Goal: Task Accomplishment & Management: Use online tool/utility

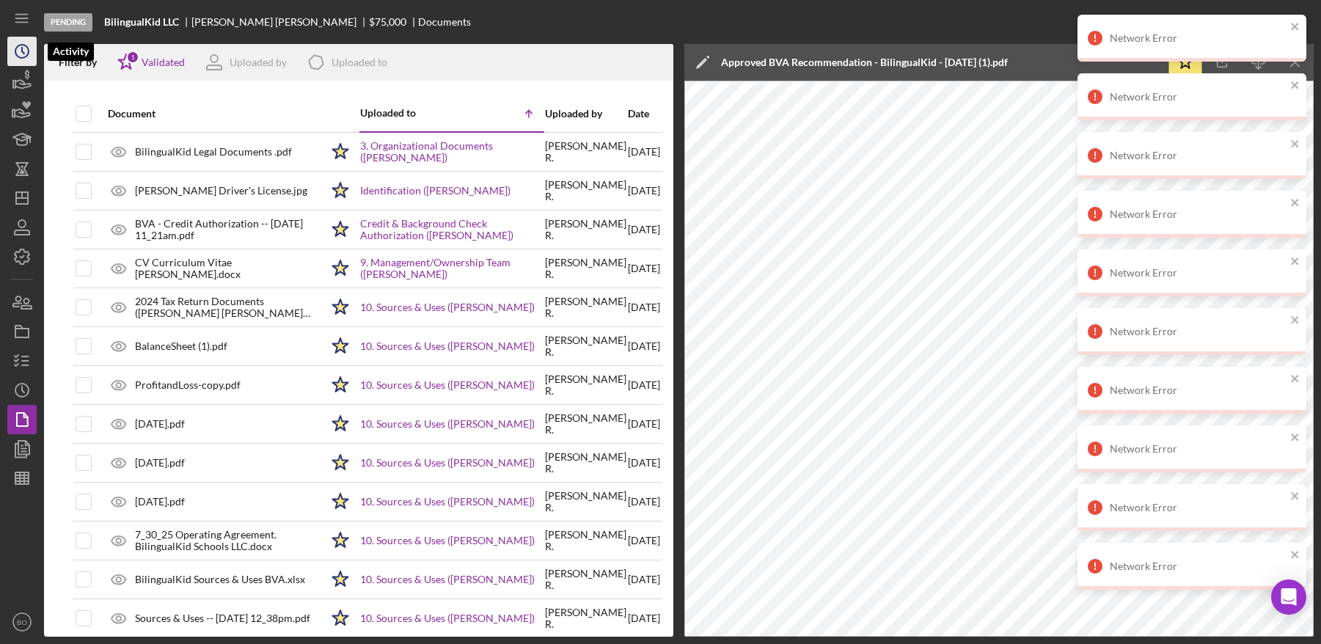
click at [18, 52] on icon "Icon/History" at bounding box center [22, 51] width 37 height 37
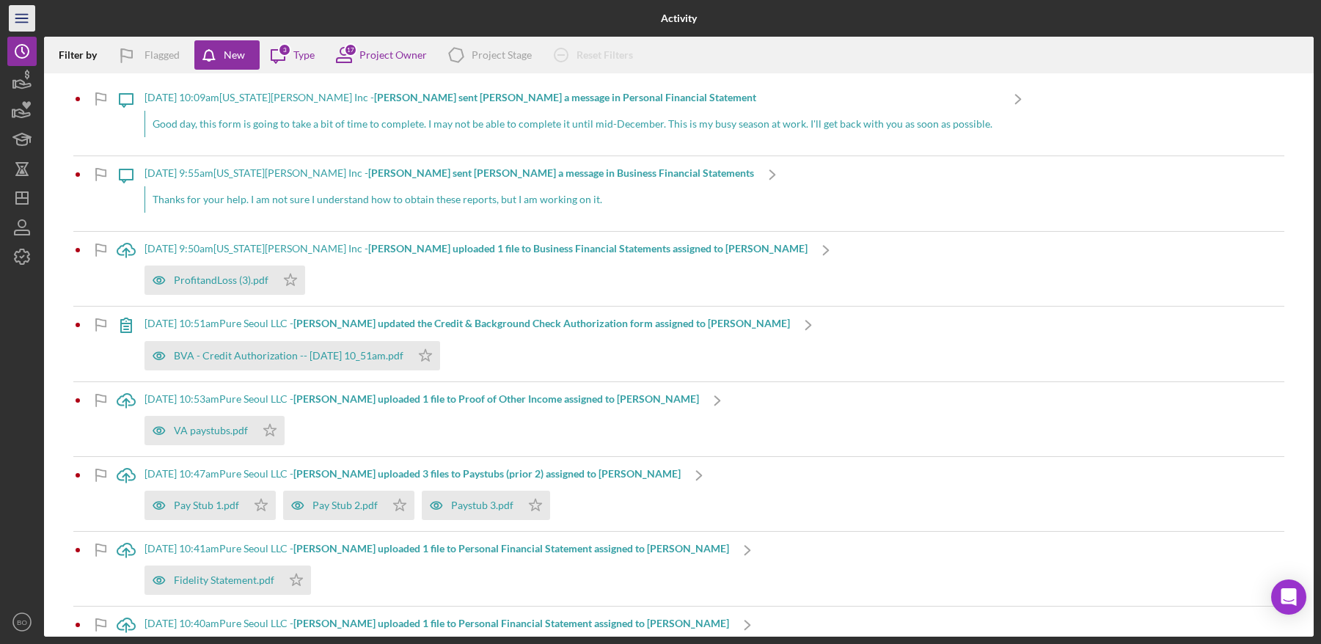
click at [23, 22] on line "button" at bounding box center [21, 22] width 12 height 0
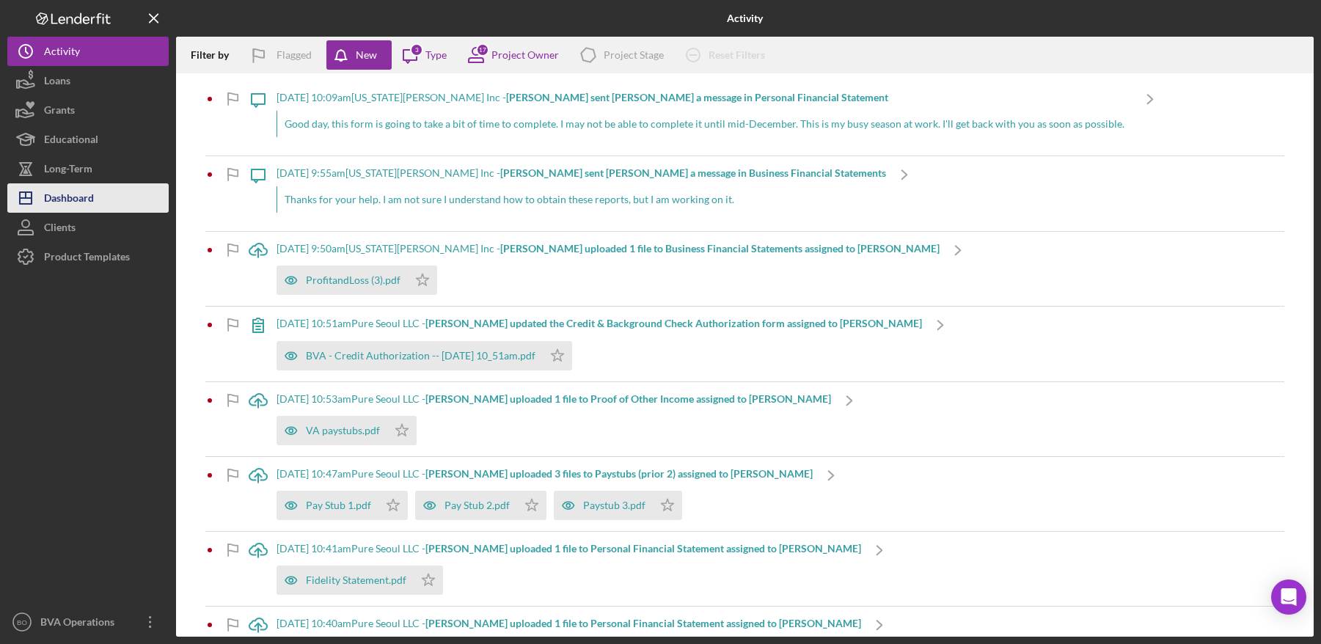
click at [67, 203] on div "Dashboard" at bounding box center [69, 199] width 50 height 33
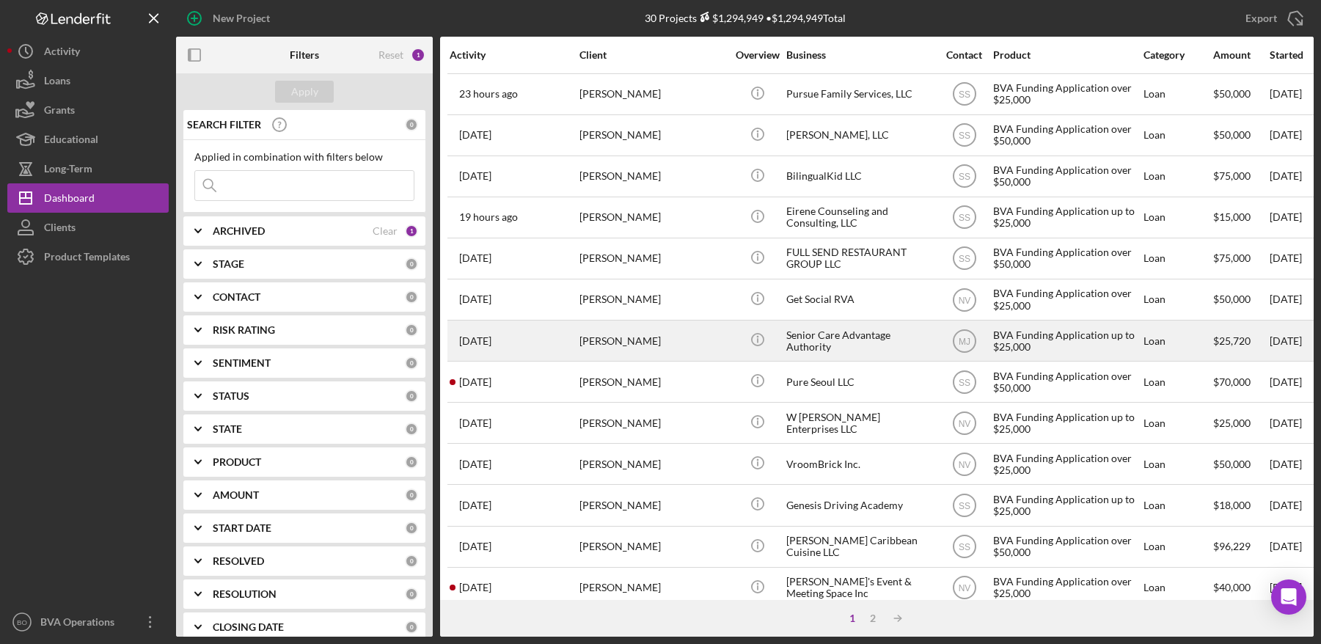
click at [695, 341] on div "[PERSON_NAME]" at bounding box center [653, 340] width 147 height 39
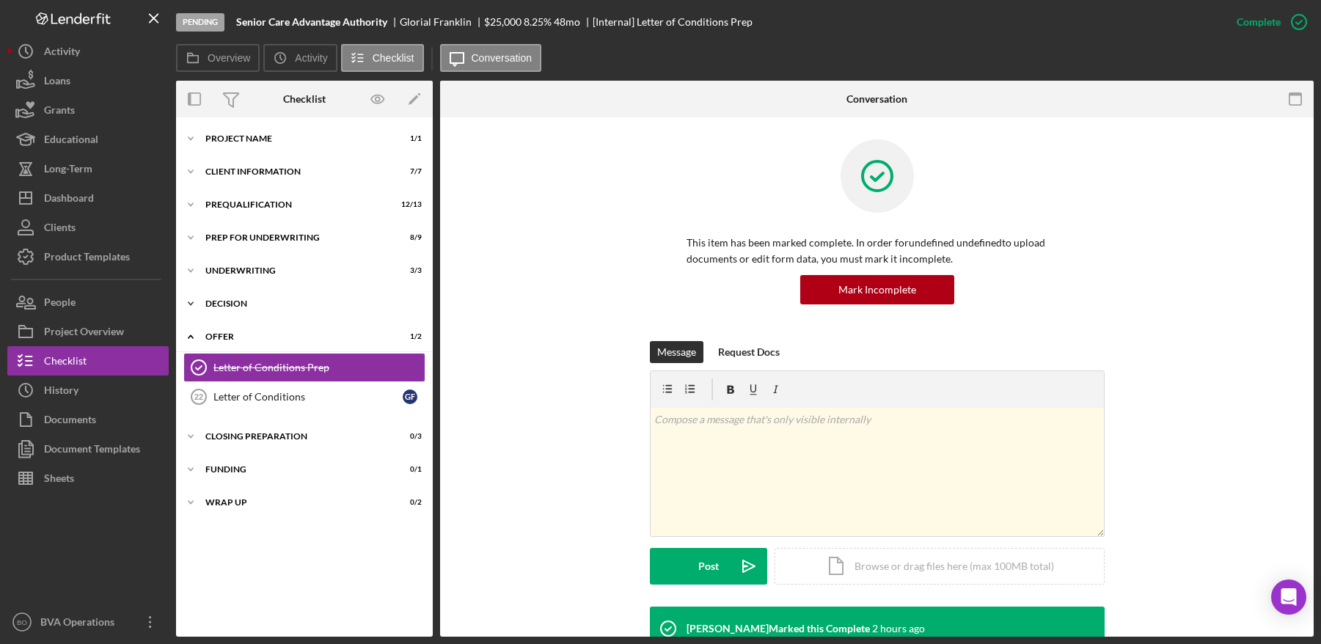
click at [291, 301] on div "Decision" at bounding box center [309, 303] width 209 height 9
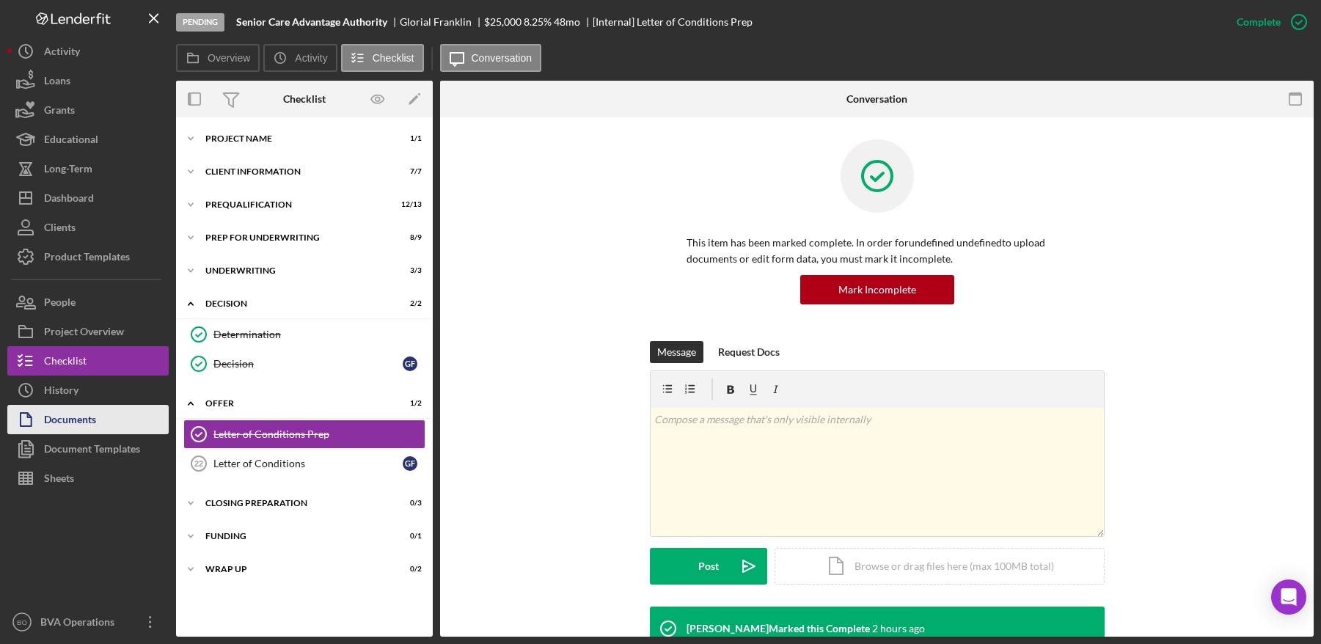
click at [84, 418] on div "Documents" at bounding box center [70, 421] width 52 height 33
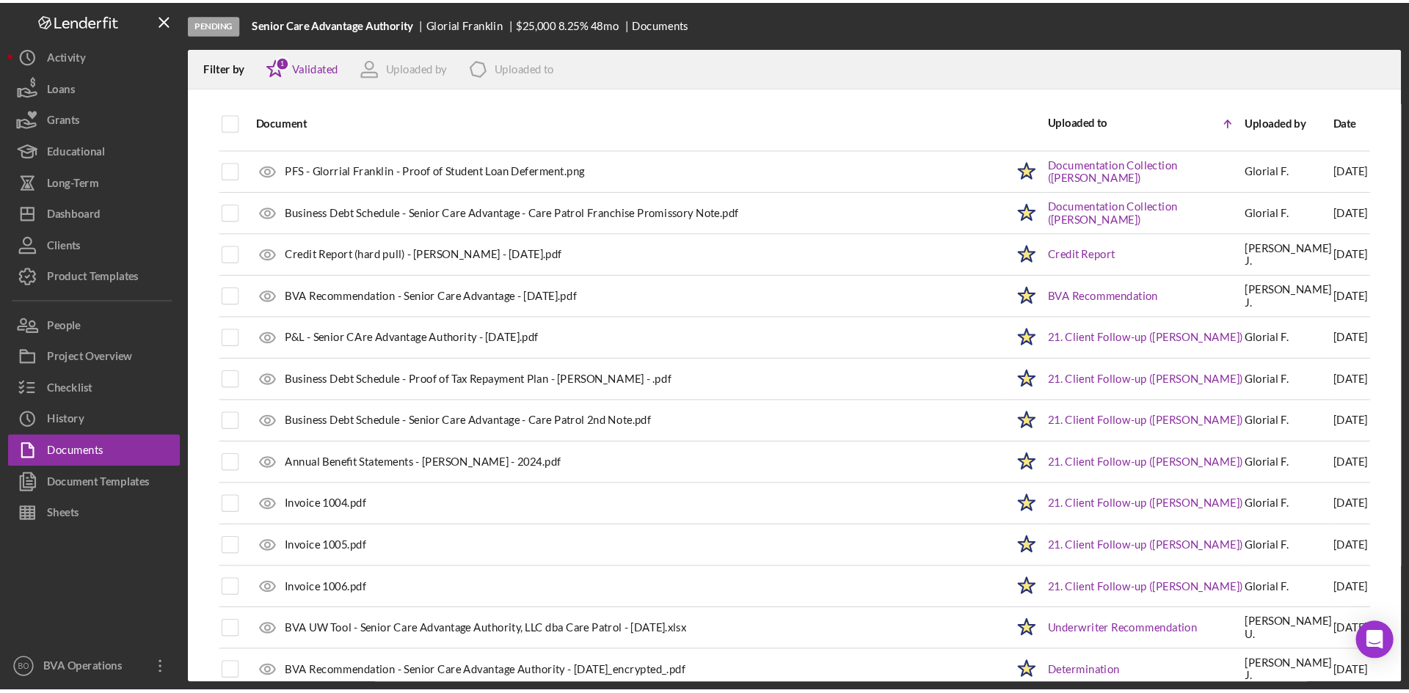
scroll to position [1338, 0]
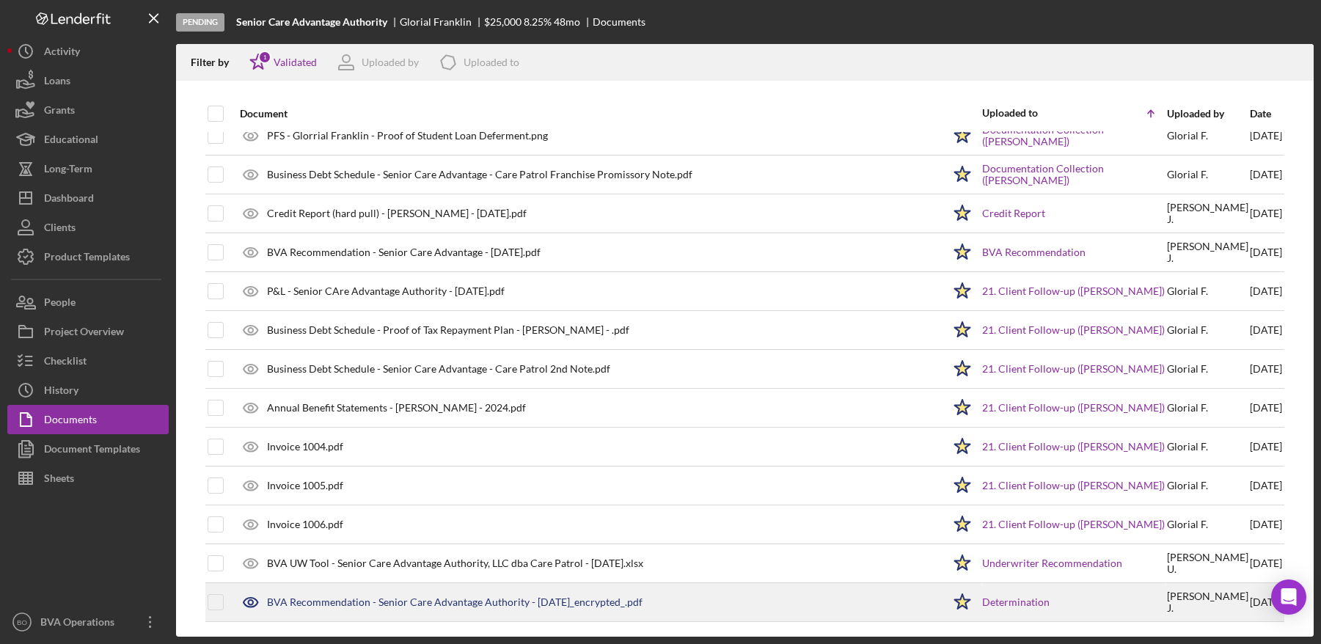
click at [459, 603] on div "BVA Recommendation - Senior Care Advantage Authority - [DATE]_encrypted_.pdf" at bounding box center [455, 602] width 376 height 12
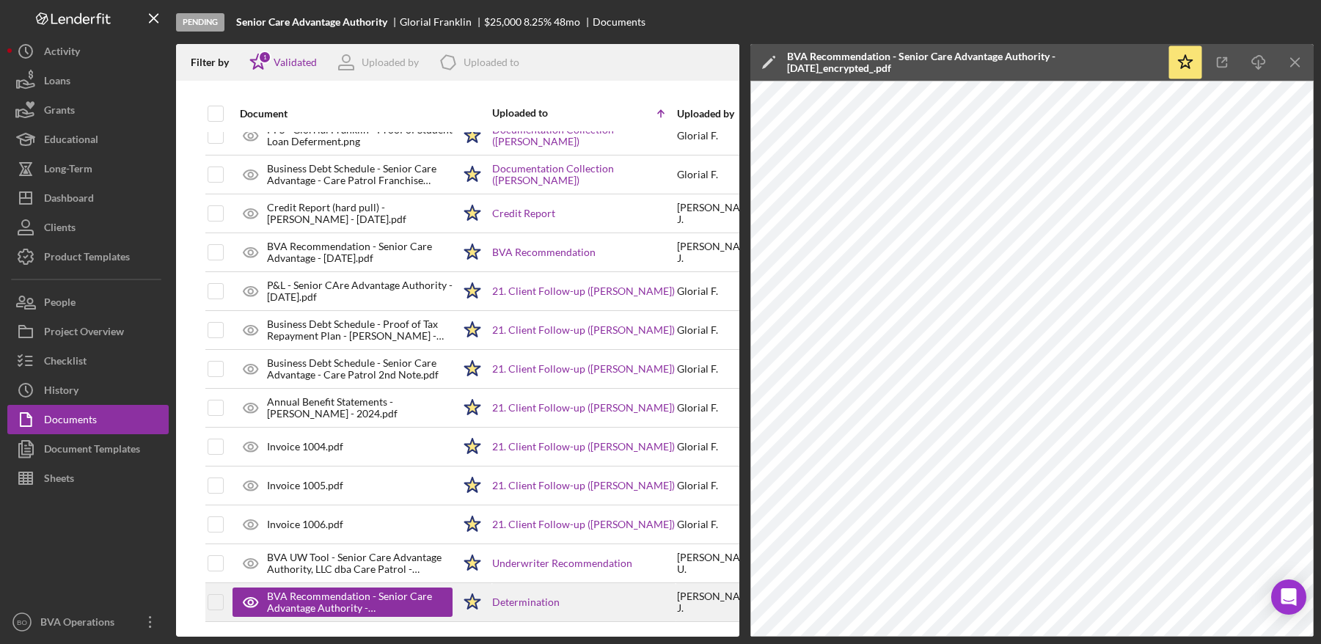
click at [305, 603] on div "BVA Recommendation - Senior Care Advantage Authority - [DATE]_encrypted_.pdf" at bounding box center [352, 602] width 171 height 23
click at [304, 604] on div "BVA Recommendation - Senior Care Advantage Authority - [DATE]_encrypted_.pdf" at bounding box center [352, 602] width 171 height 23
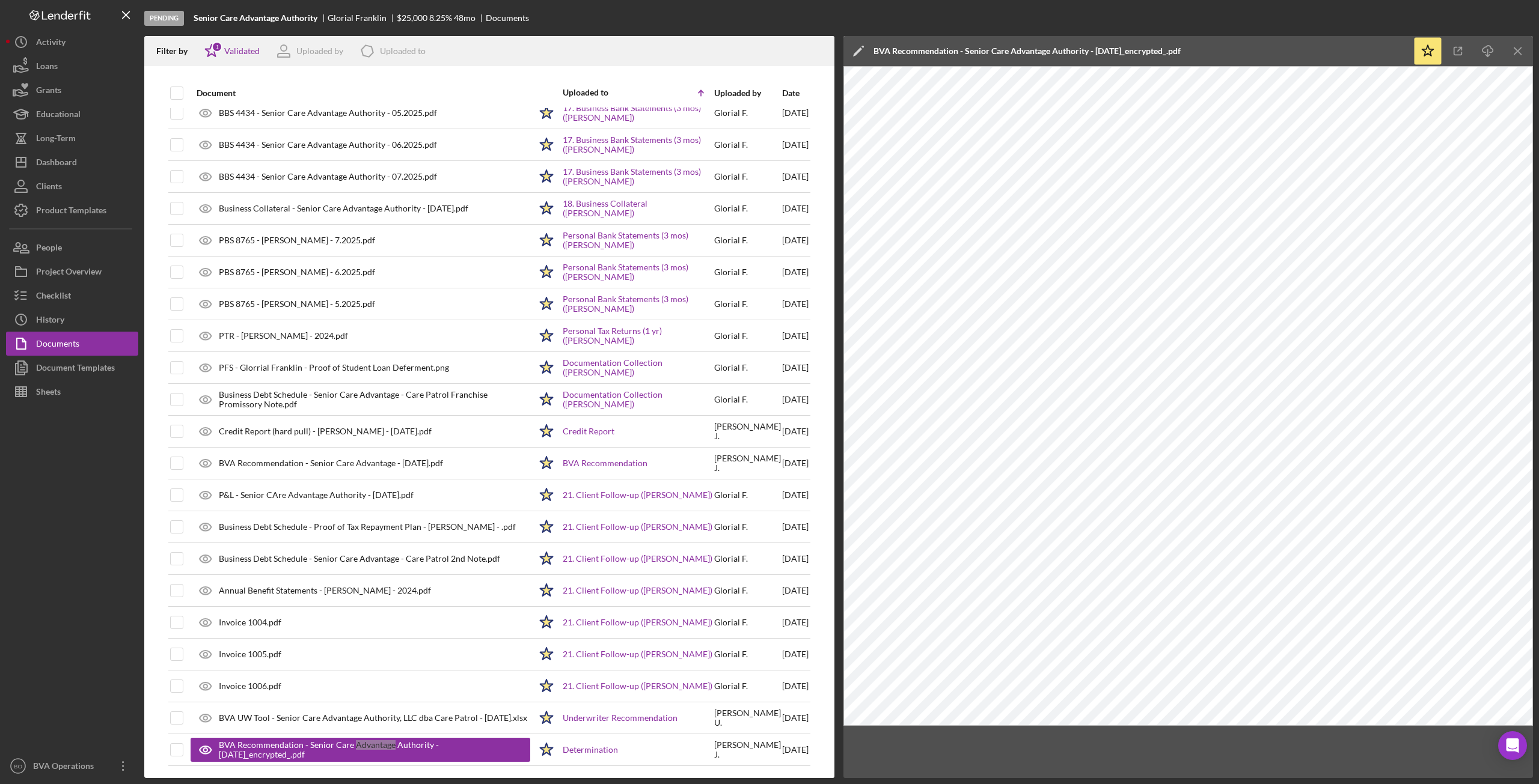
scroll to position [840, 0]
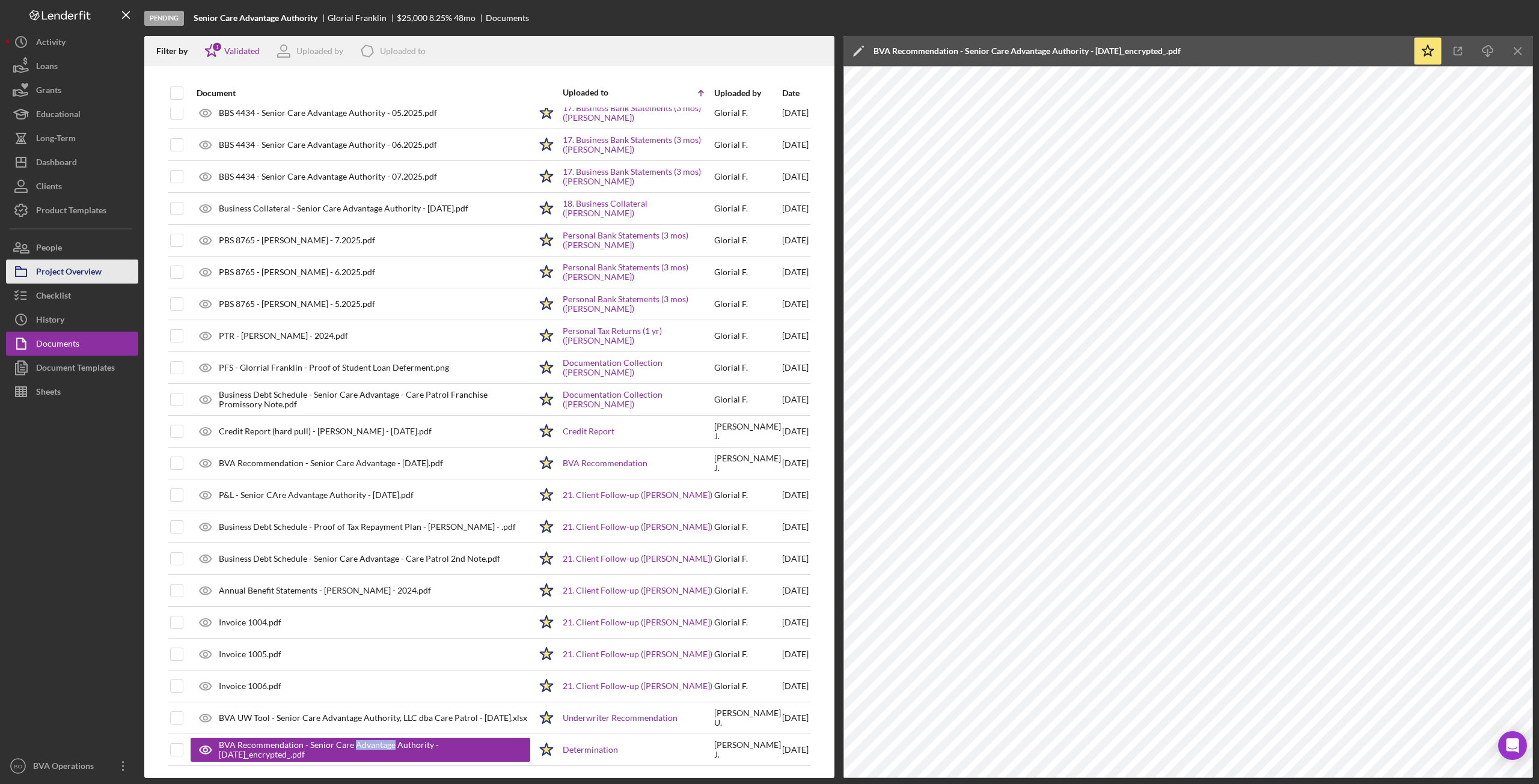
click at [74, 274] on div "Project Overview" at bounding box center [69, 273] width 66 height 27
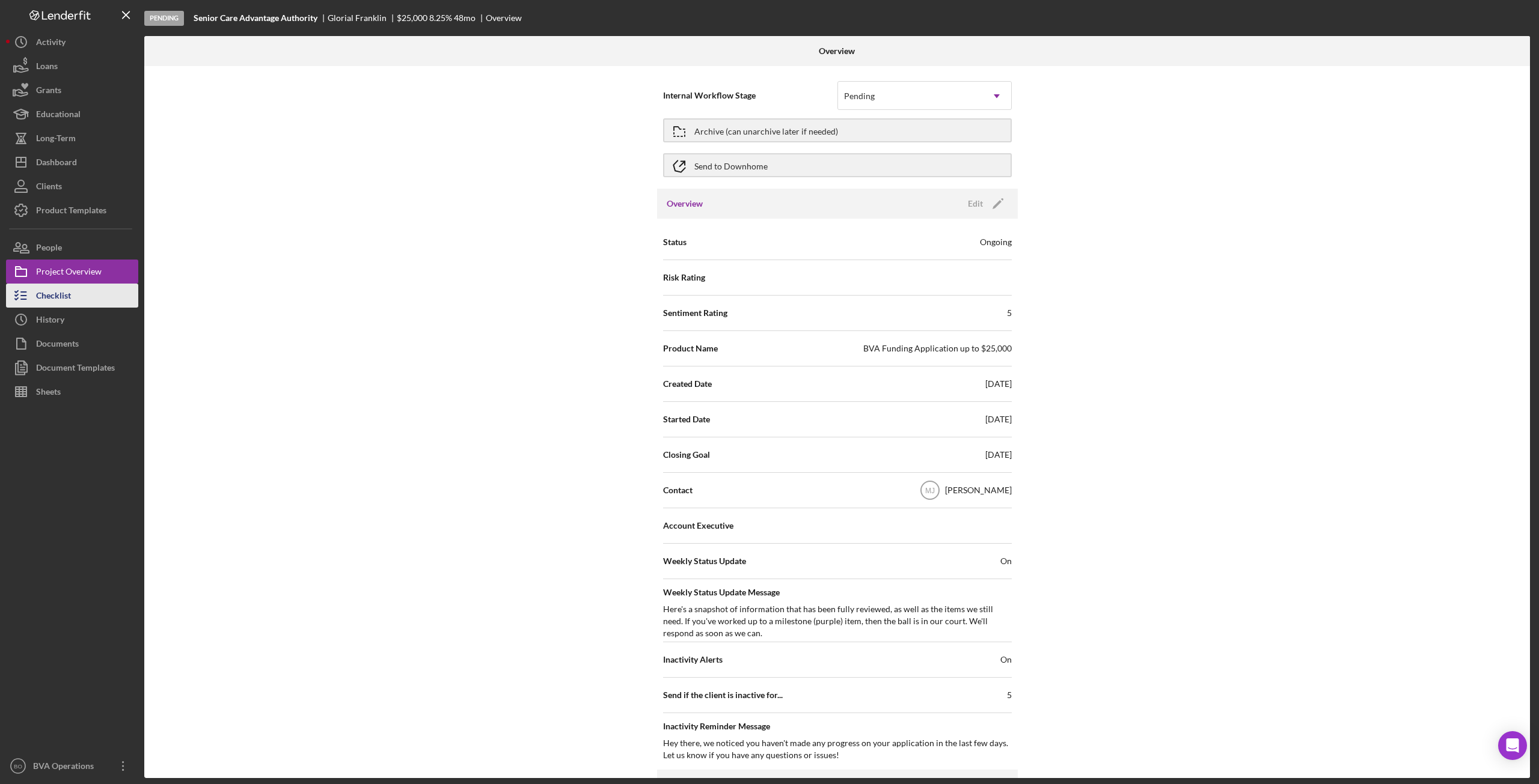
click at [70, 298] on div "Checklist" at bounding box center [53, 297] width 35 height 27
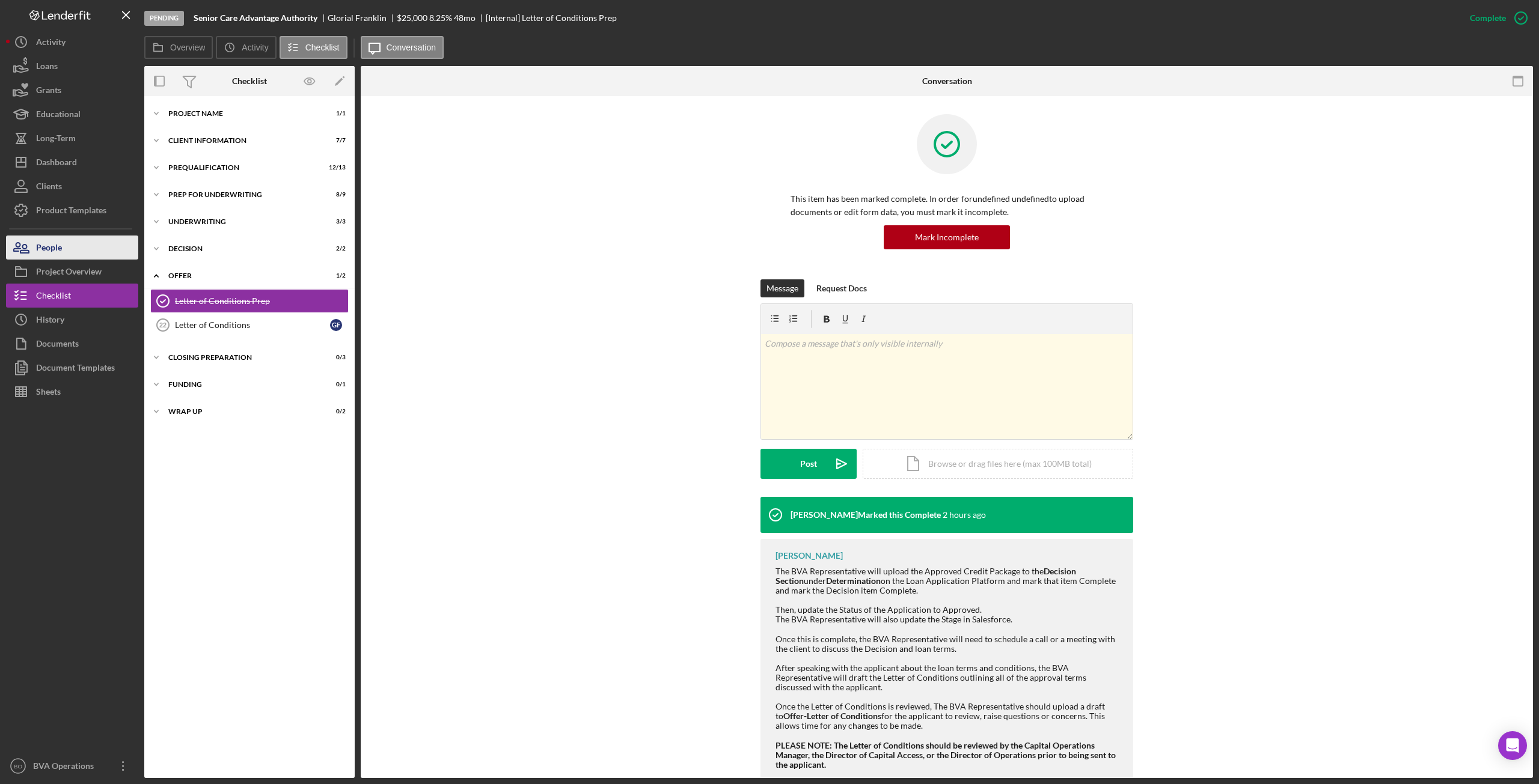
click at [70, 252] on button "People" at bounding box center [71, 247] width 132 height 24
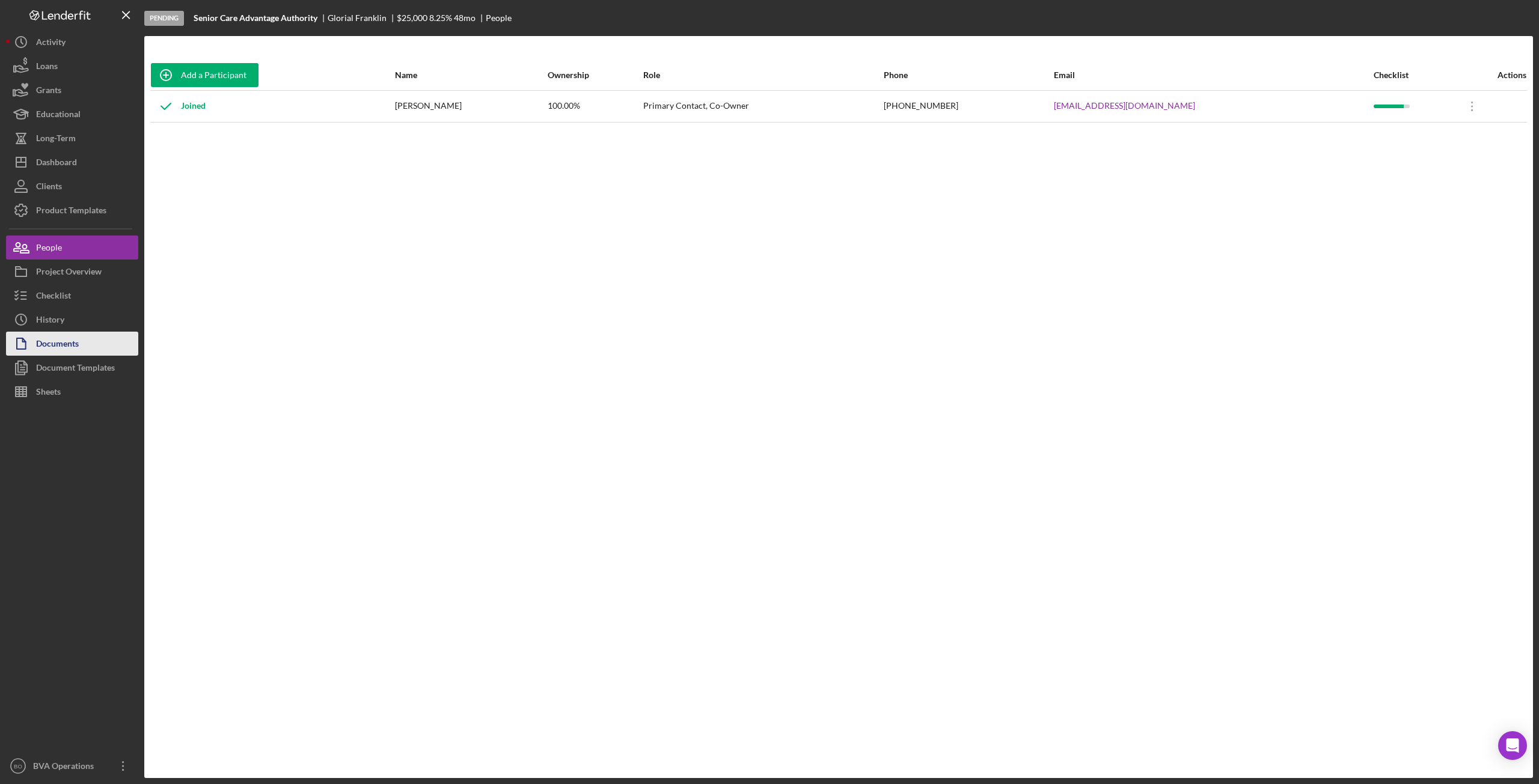
click at [73, 343] on div "Documents" at bounding box center [57, 345] width 43 height 27
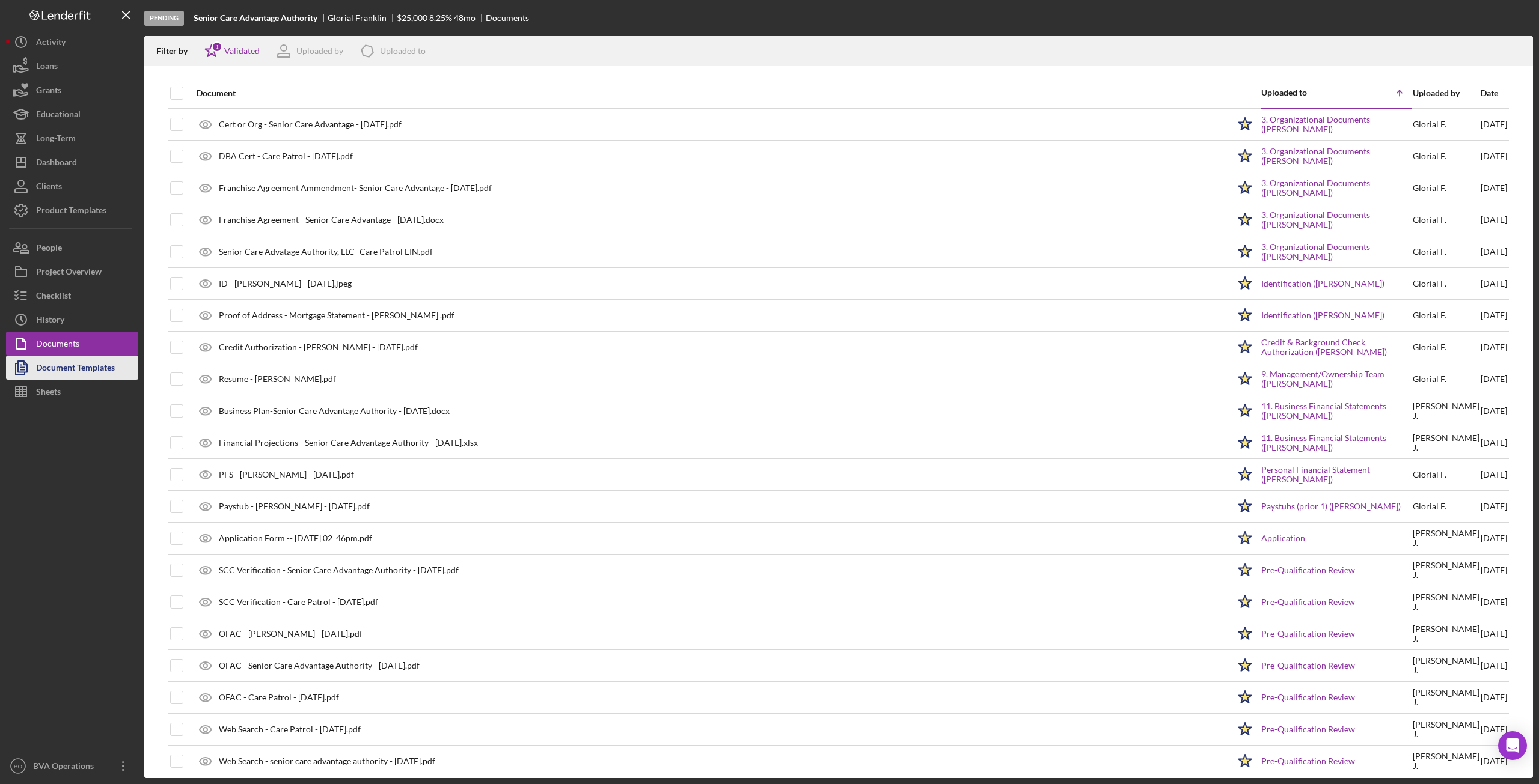
click at [75, 371] on div "Document Templates" at bounding box center [75, 369] width 79 height 27
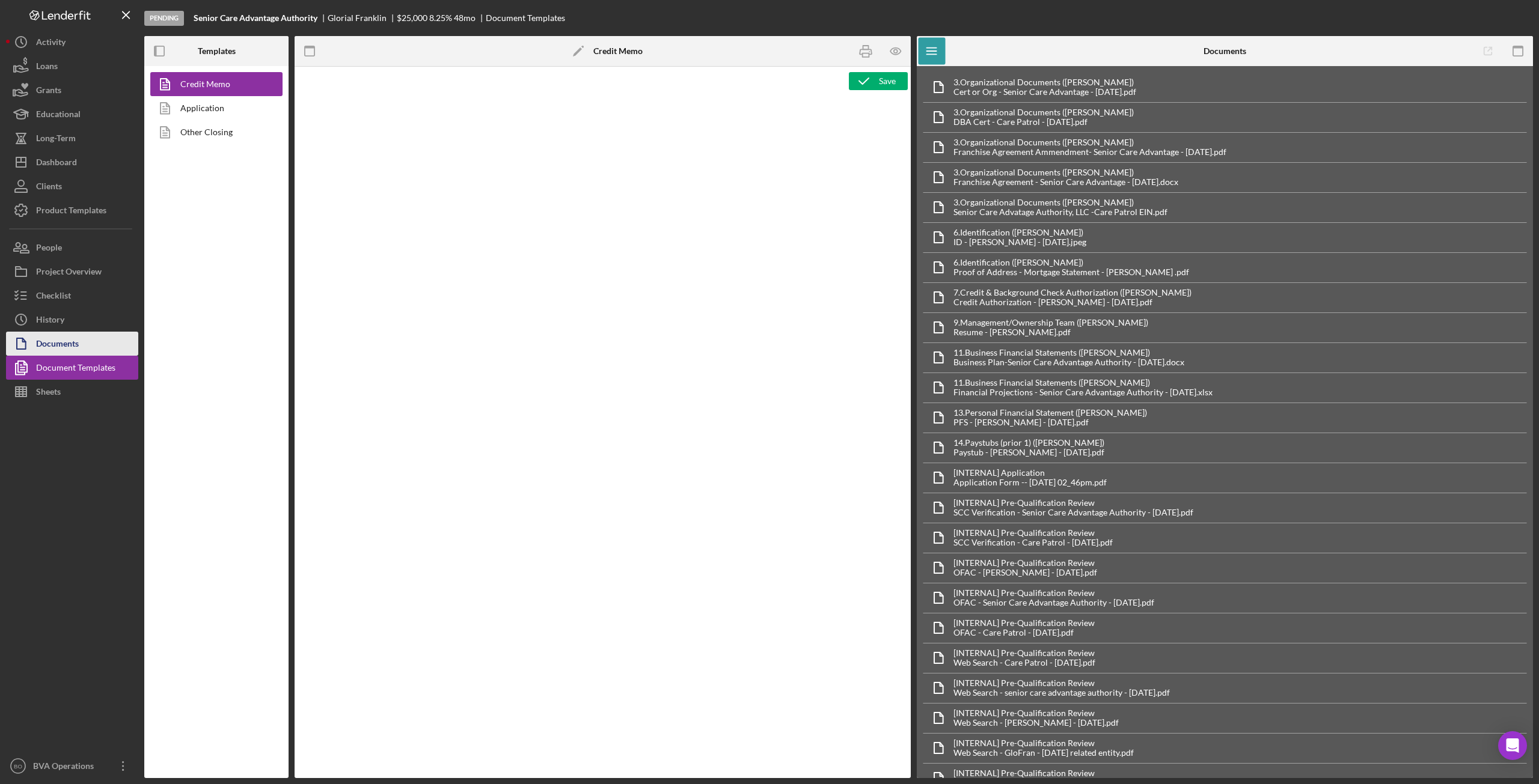
type textarea "<p><span style="text-decoration: underline;"><strong>Final Recommendation</stro…"
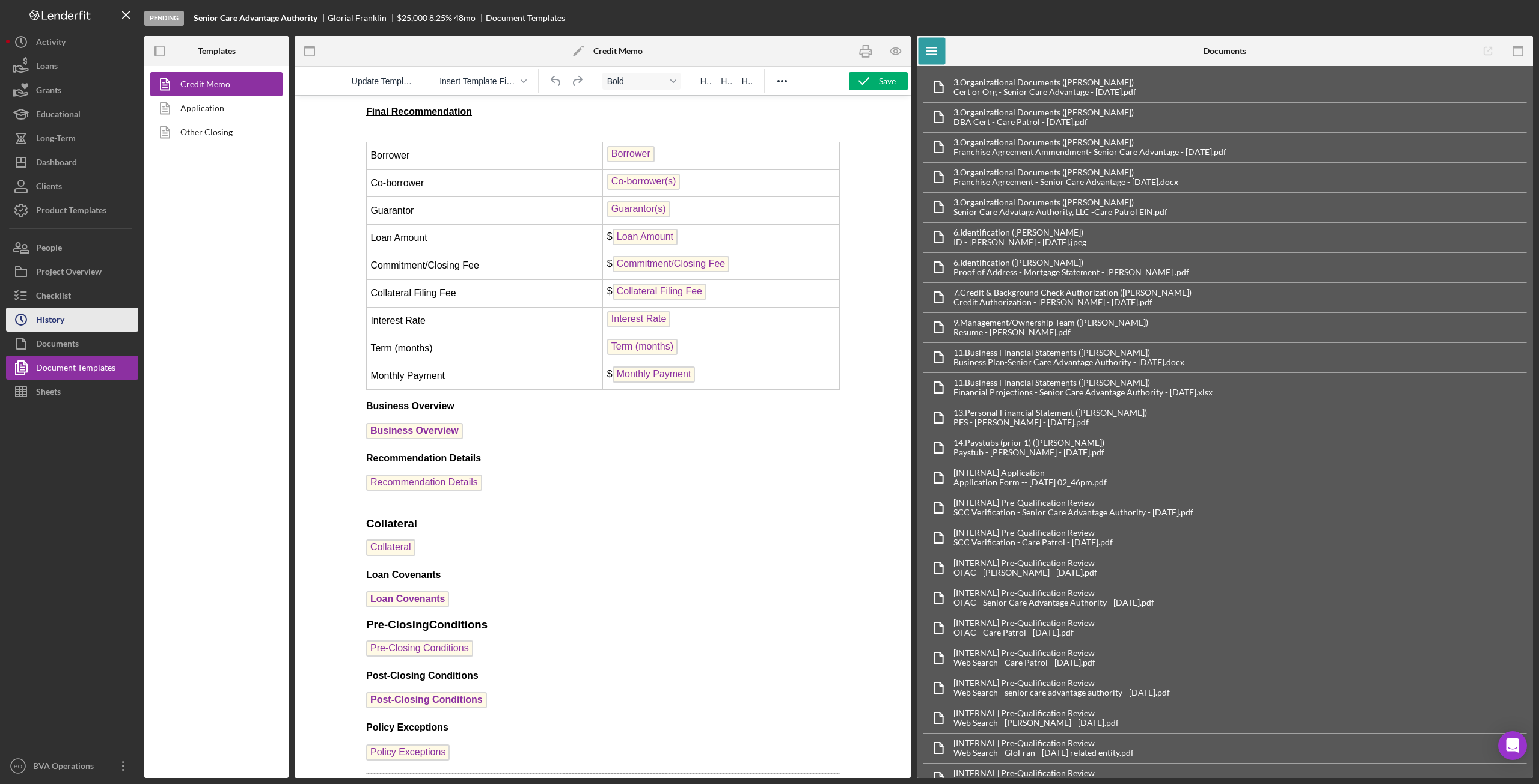
click at [97, 329] on button "Icon/History History" at bounding box center [71, 319] width 132 height 24
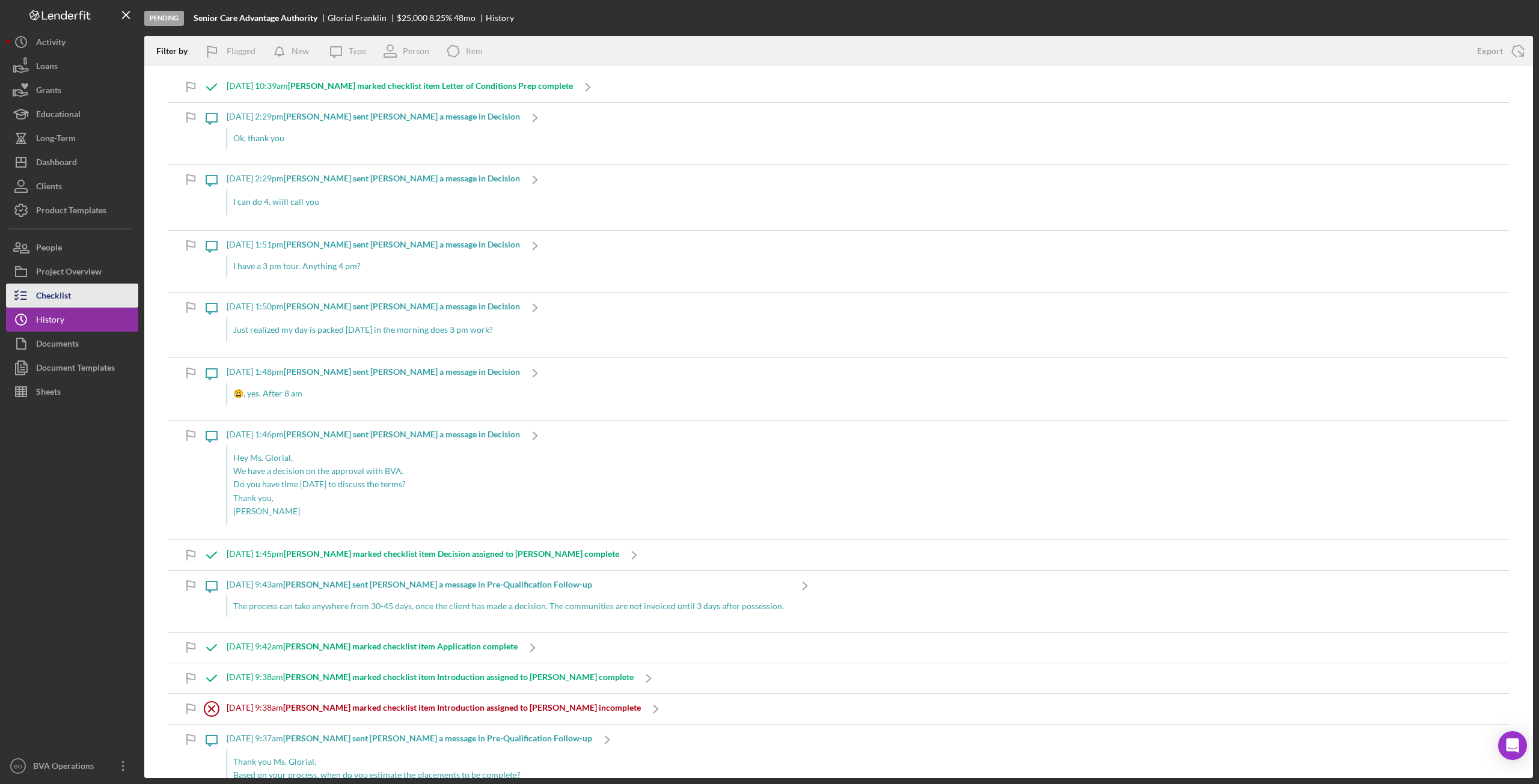
click at [84, 297] on button "Checklist" at bounding box center [71, 295] width 132 height 24
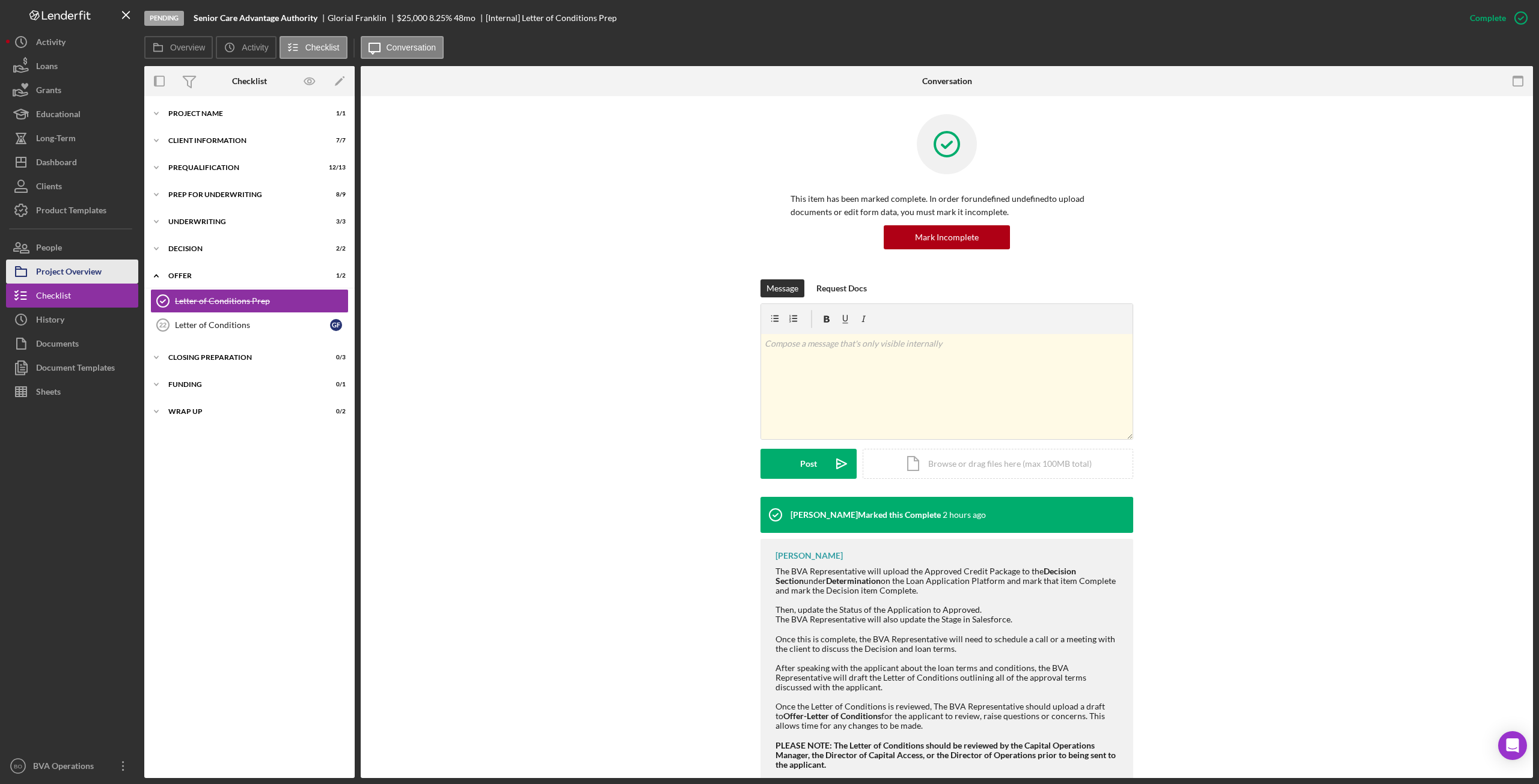
click at [79, 278] on div "Project Overview" at bounding box center [69, 273] width 66 height 27
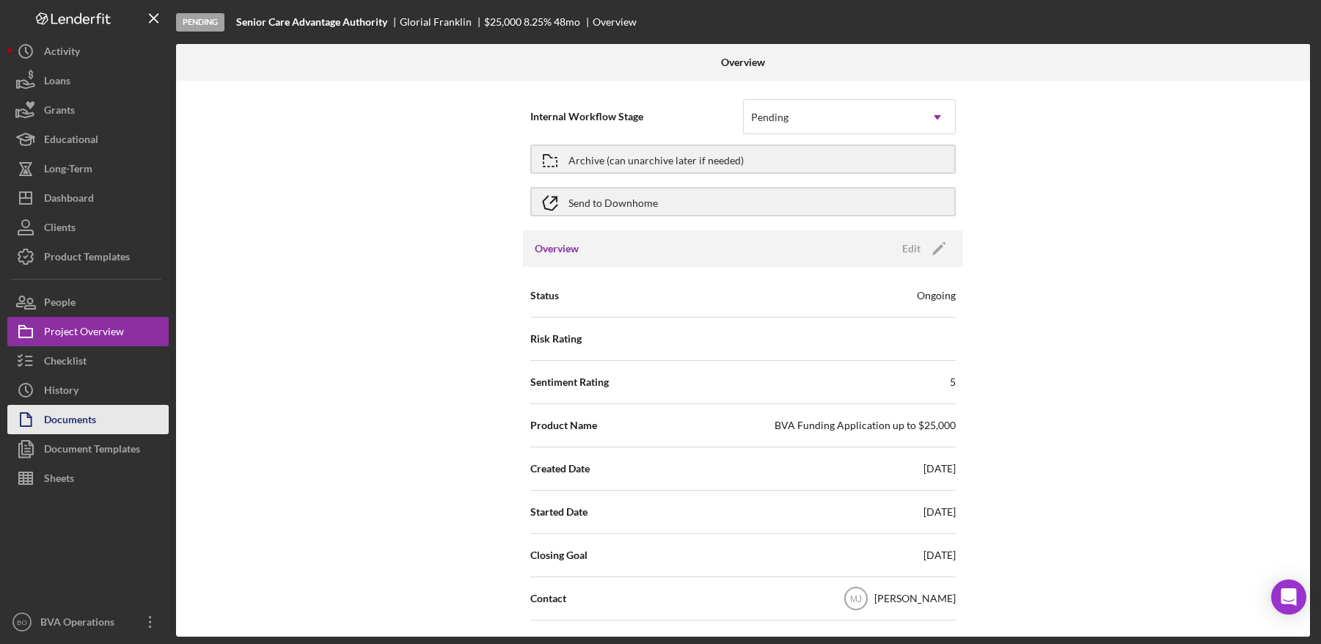
click at [89, 416] on div "Documents" at bounding box center [70, 421] width 52 height 33
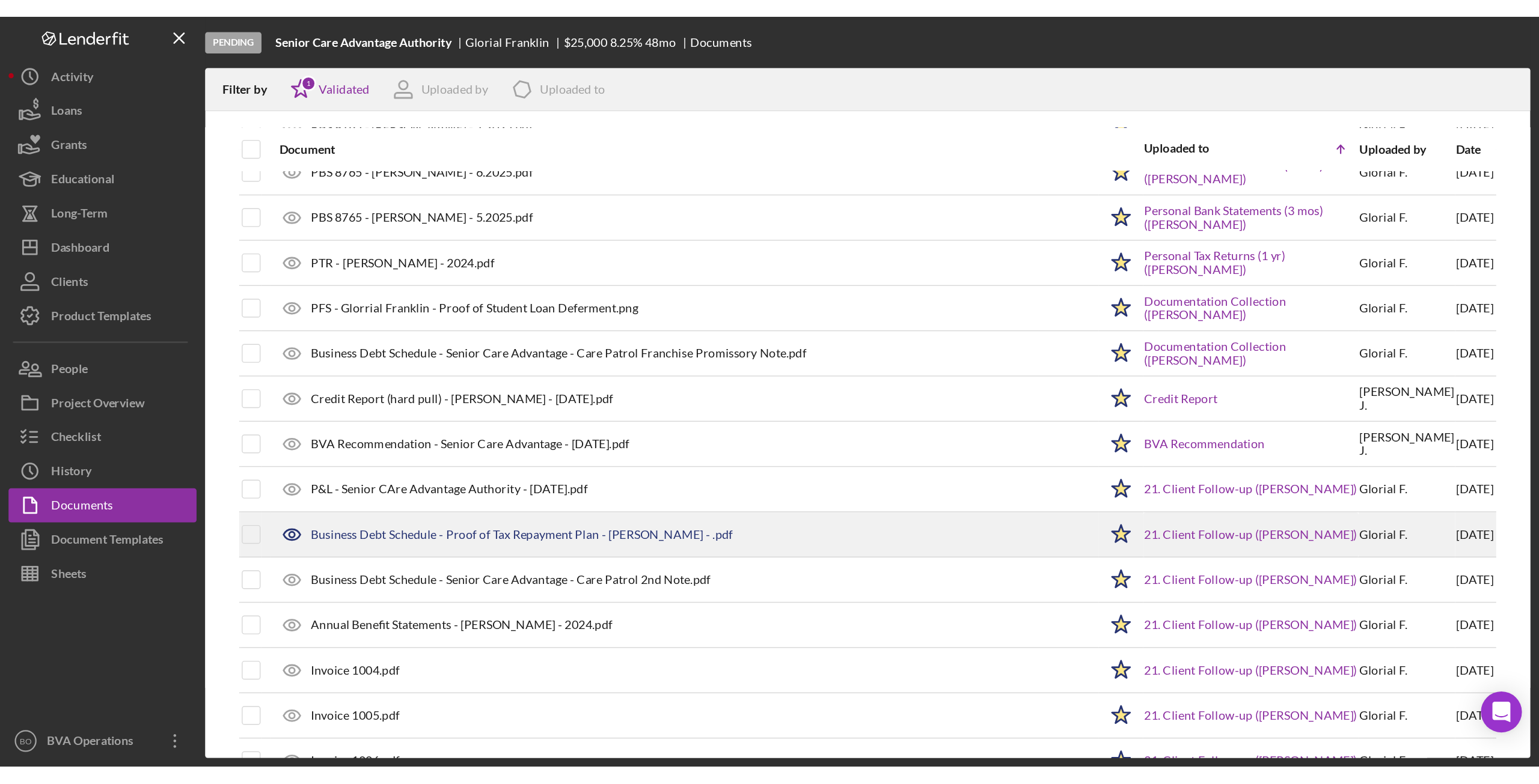
scroll to position [1096, 0]
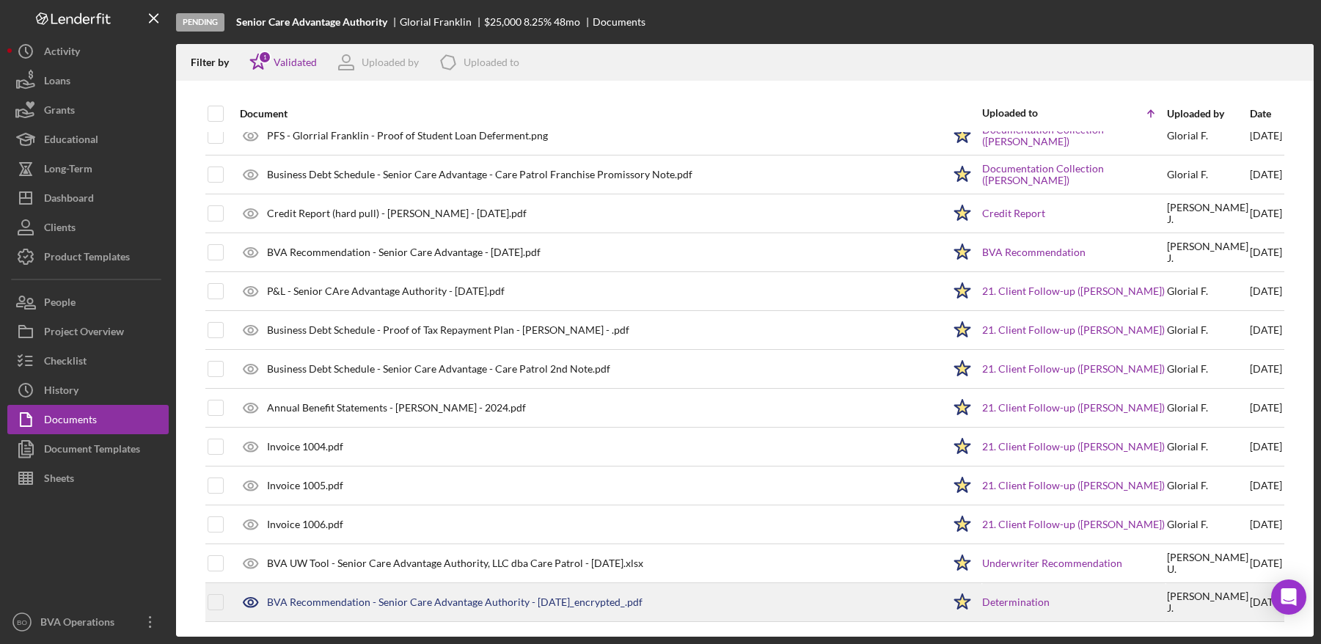
click at [509, 602] on div "BVA Recommendation - Senior Care Advantage Authority - [DATE]_encrypted_.pdf" at bounding box center [455, 602] width 376 height 12
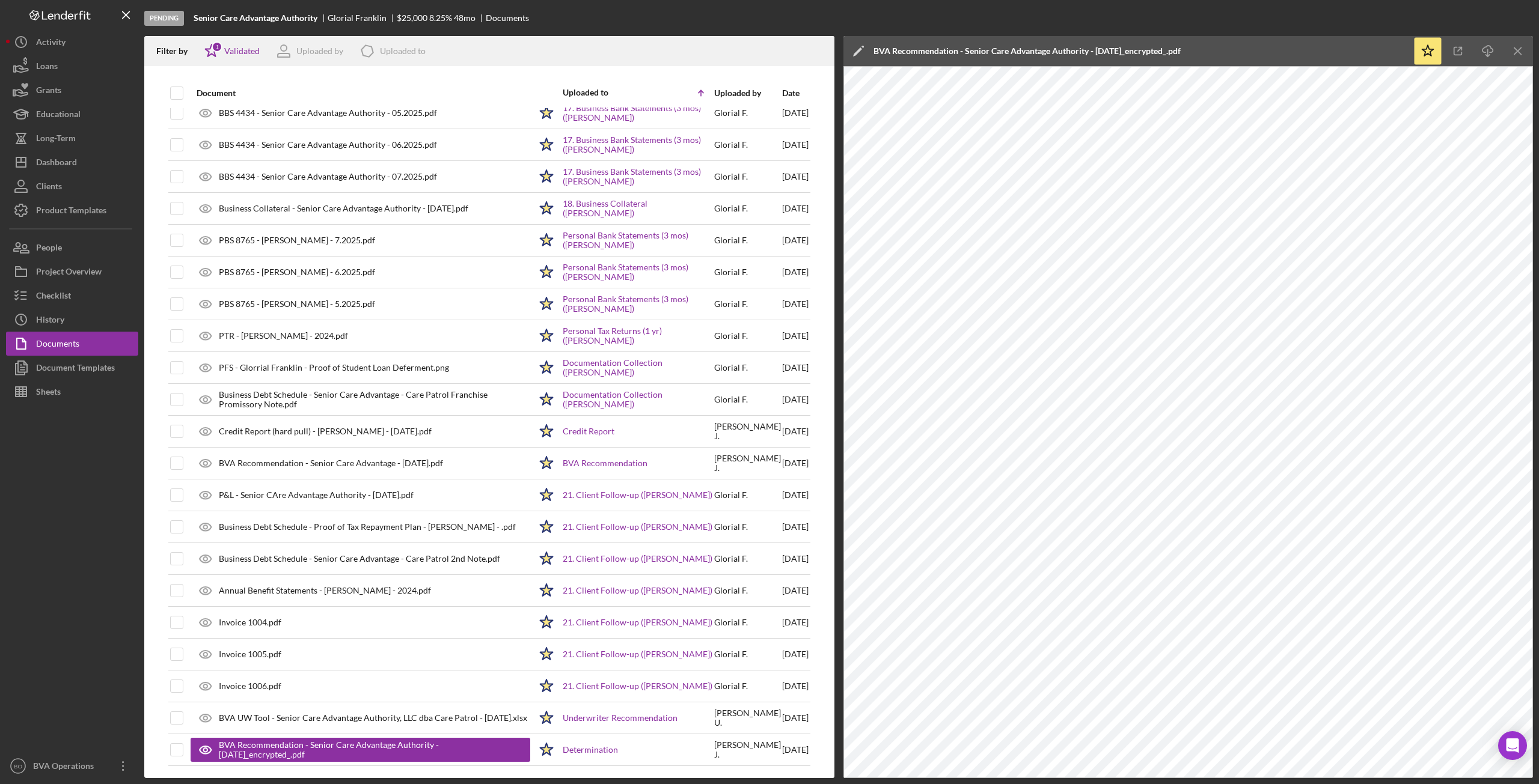
scroll to position [840, 0]
click at [1083, 52] on icon "Icon/Menu Close" at bounding box center [1518, 51] width 27 height 27
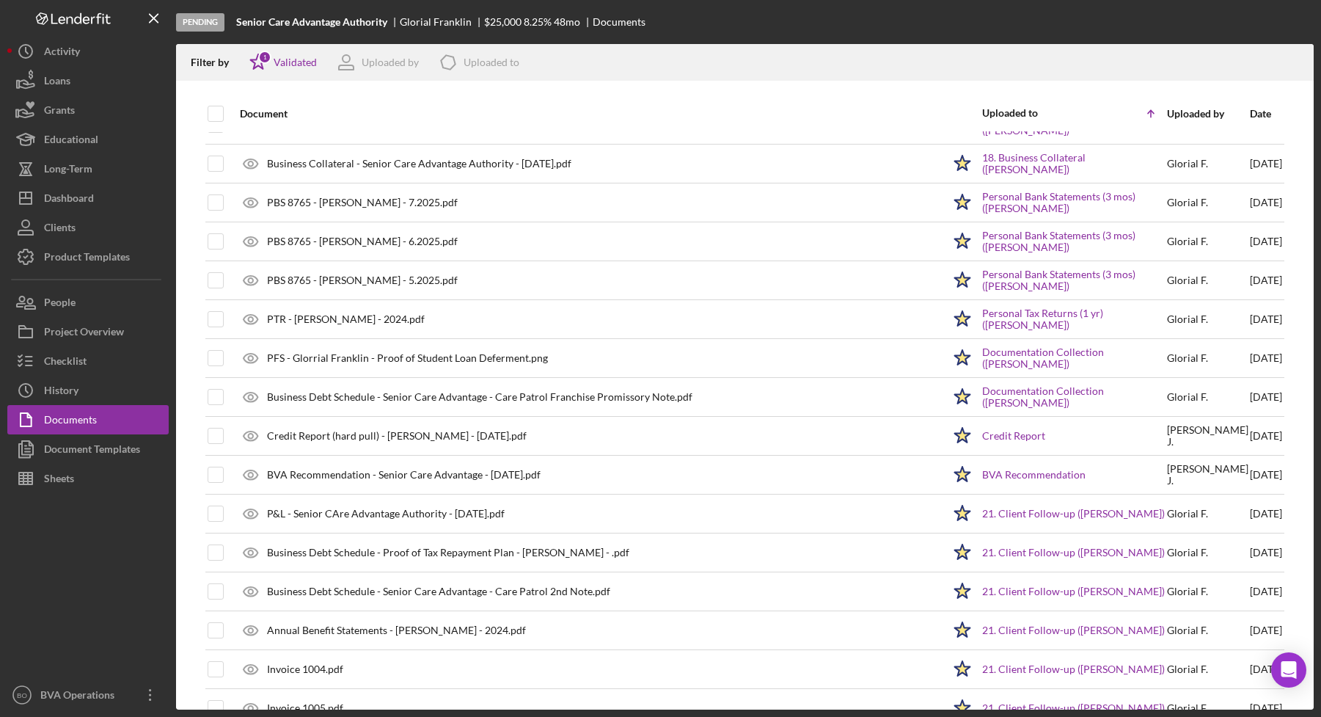
scroll to position [1266, 0]
